Goal: Complete application form

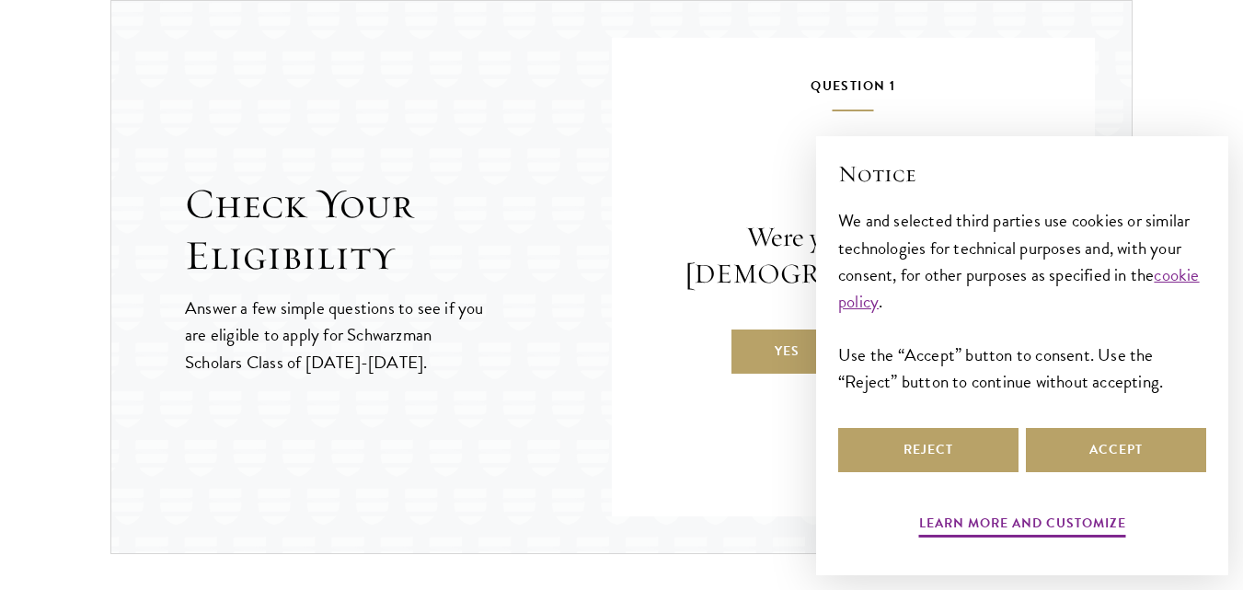
click at [501, 139] on div "Check Your Eligibility Answer a few simple questions to see if you are eligible…" at bounding box center [621, 277] width 1022 height 554
click at [971, 460] on button "Reject" at bounding box center [928, 450] width 180 height 44
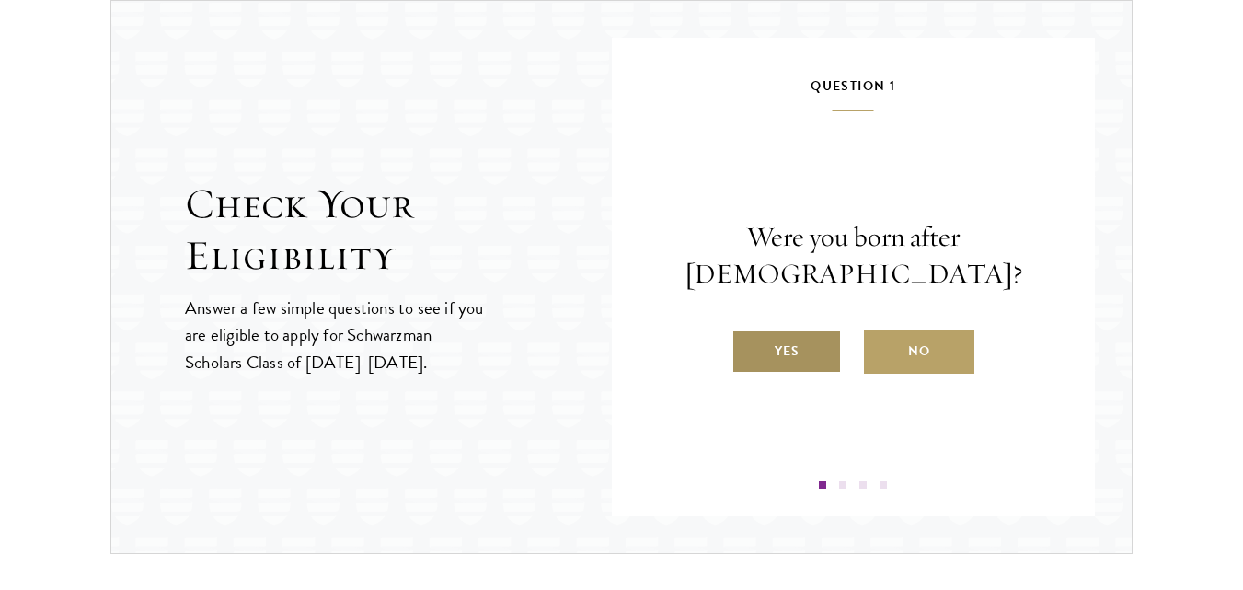
click at [797, 340] on label "Yes" at bounding box center [787, 351] width 110 height 44
click at [748, 340] on input "Yes" at bounding box center [740, 339] width 17 height 17
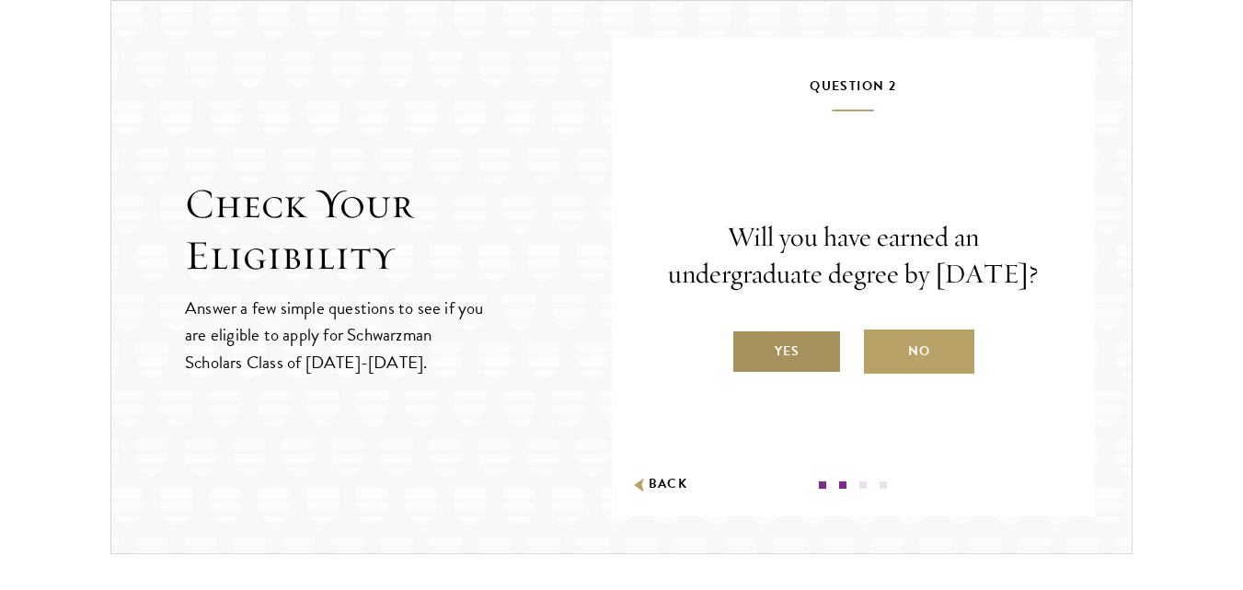
click at [816, 366] on label "Yes" at bounding box center [787, 351] width 110 height 44
click at [748, 348] on input "Yes" at bounding box center [740, 339] width 17 height 17
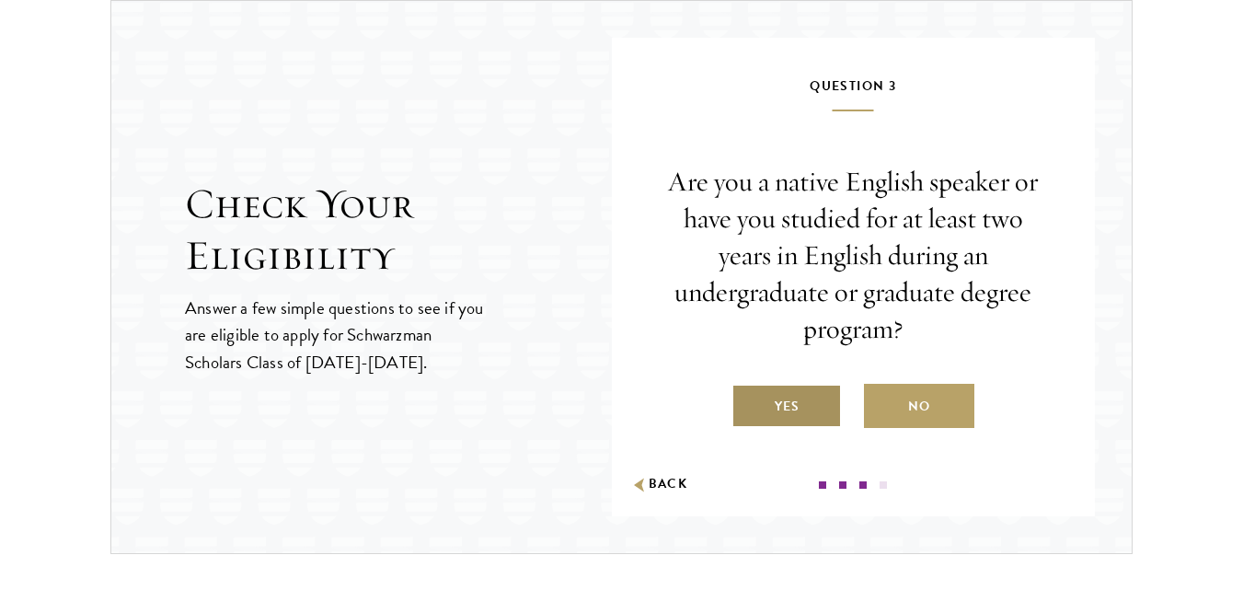
click at [786, 417] on label "Yes" at bounding box center [787, 406] width 110 height 44
click at [748, 403] on input "Yes" at bounding box center [740, 395] width 17 height 17
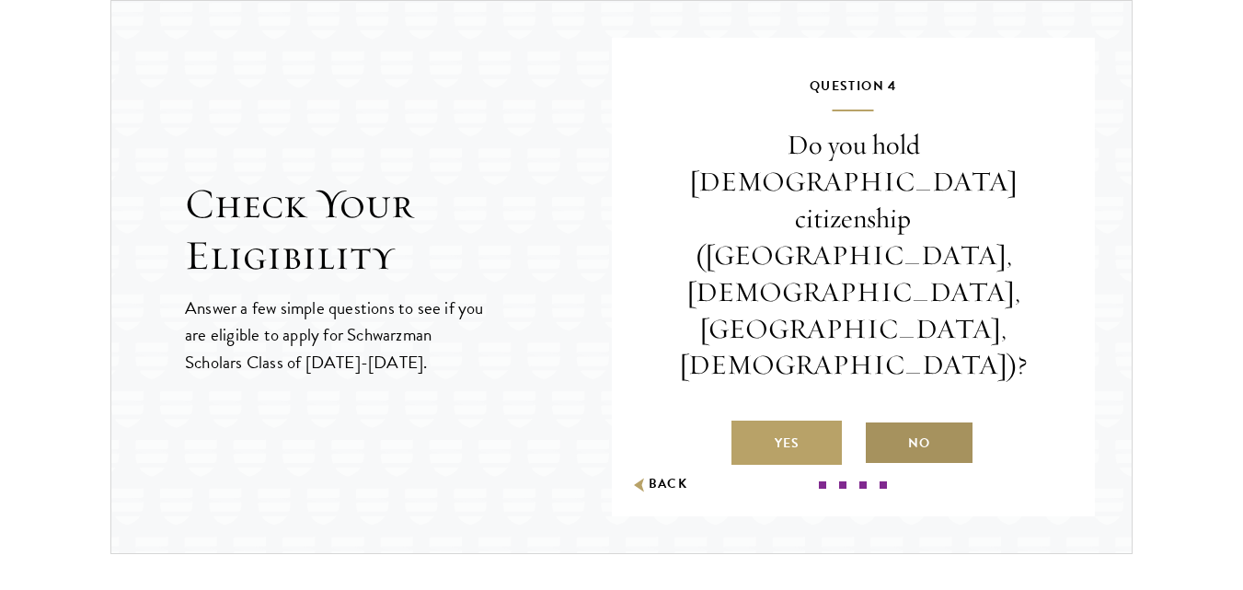
click at [906, 421] on label "No" at bounding box center [919, 443] width 110 height 44
click at [881, 423] on input "No" at bounding box center [872, 431] width 17 height 17
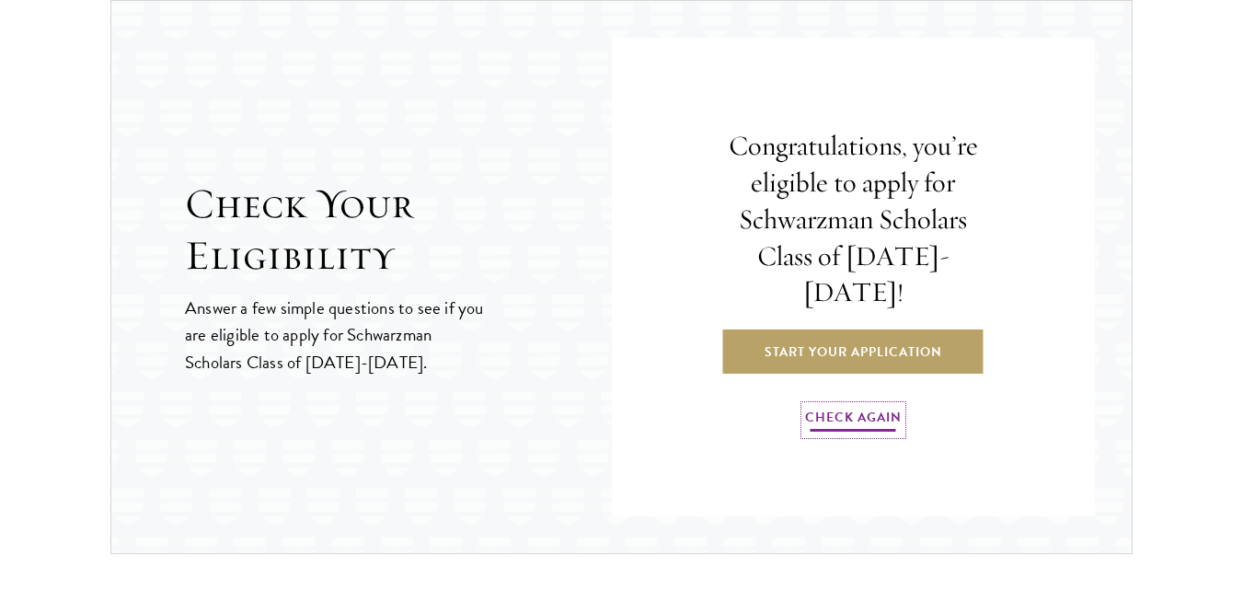
click at [869, 406] on link "Check Again" at bounding box center [853, 420] width 97 height 29
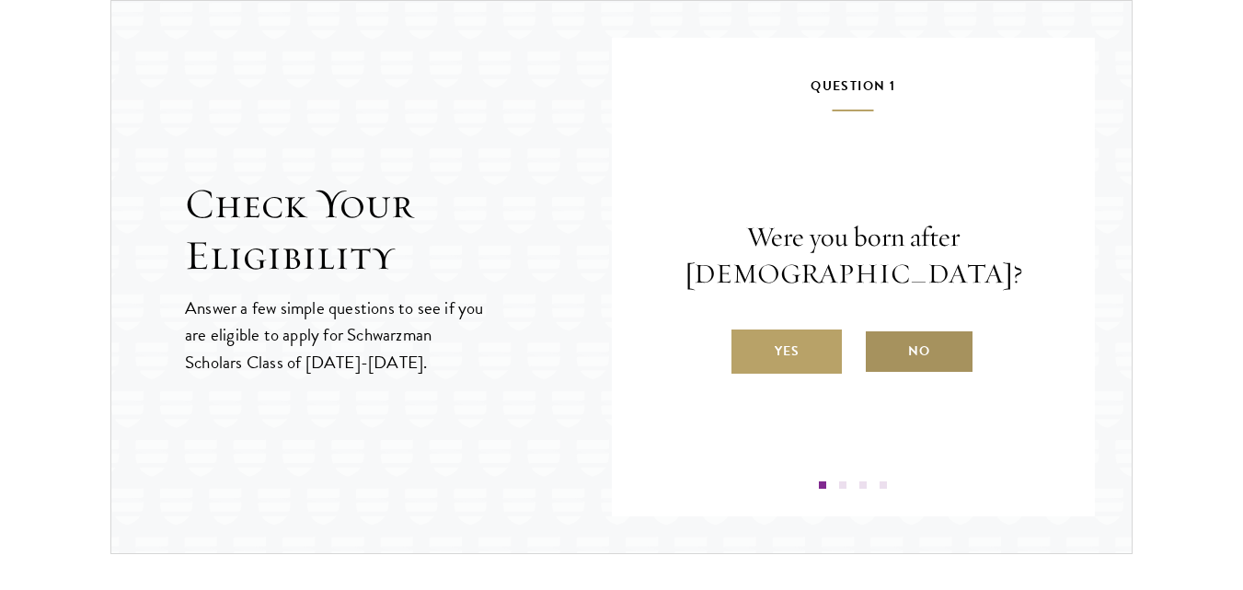
click at [918, 346] on label "No" at bounding box center [919, 351] width 110 height 44
click at [881, 346] on input "No" at bounding box center [872, 339] width 17 height 17
